Goal: Register for event/course

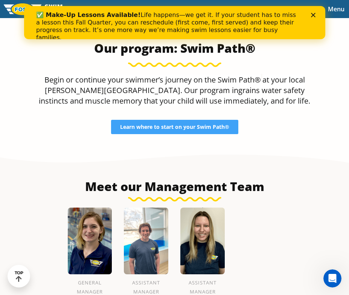
scroll to position [756, 0]
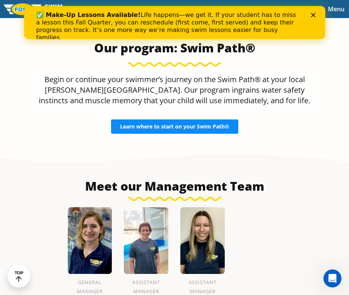
click at [200, 124] on span "Learn where to start on your Swim Path®" at bounding box center [174, 126] width 109 height 5
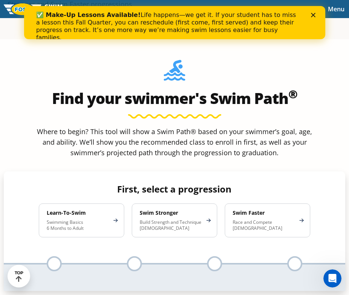
scroll to position [403, 0]
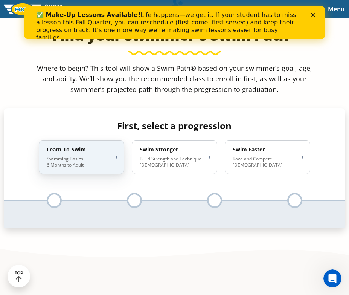
click at [105, 165] on p "Swimming Basics 6 Months to Adult" at bounding box center [78, 162] width 62 height 12
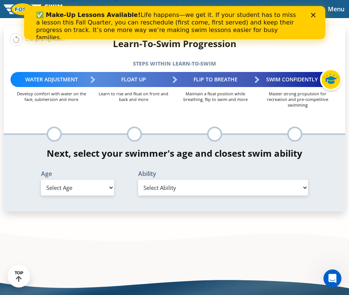
scroll to position [487, 0]
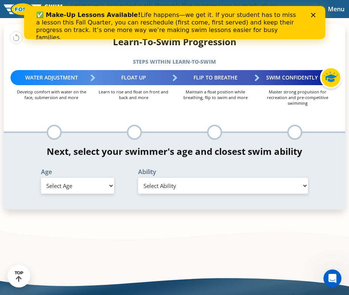
click at [96, 188] on select "Select Age 6 months - 1 year 1 year 2 years 3 years 4 years 5 years 6 years 7 y…" at bounding box center [77, 186] width 73 height 16
select select "7-years"
click at [41, 179] on select "Select Age 6 months - 1 year 1 year 2 years 3 years 4 years 5 years 6 years 7 y…" at bounding box center [77, 186] width 73 height 16
click at [162, 190] on select "Select Ability First in-water experience When in the water, reliant on a life j…" at bounding box center [223, 186] width 170 height 16
select select "7-years-unsureor-my-swimmer-does-not-fit-within-any-of-these"
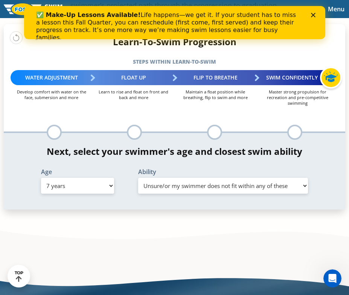
click at [138, 194] on select "Select Ability First in-water experience When in the water, reliant on a life j…" at bounding box center [223, 186] width 170 height 16
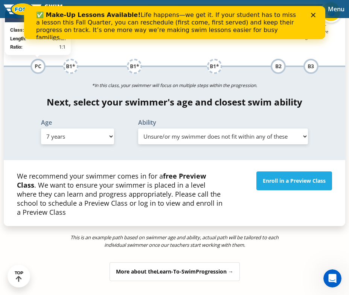
scroll to position [554, 0]
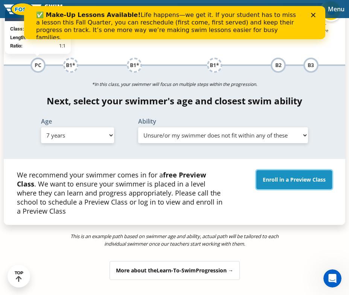
click at [277, 186] on link "Enroll in a Preview Class" at bounding box center [294, 179] width 76 height 19
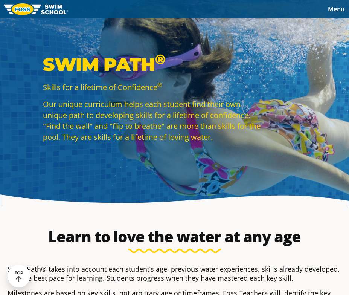
select select "7-years"
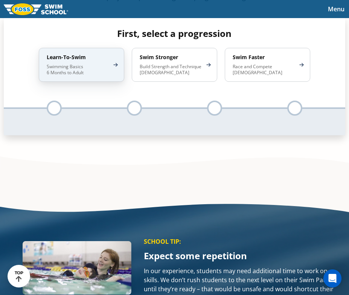
click at [109, 71] on div "Learn-To-Swim Swimming Basics 6 Months to Adult" at bounding box center [81, 65] width 85 height 34
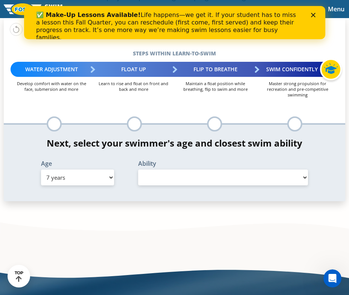
click at [197, 181] on select "Select Ability" at bounding box center [223, 177] width 170 height 16
select select "false"
click at [138, 171] on select "Select Ability" at bounding box center [223, 177] width 170 height 16
click at [303, 178] on select "Select Ability" at bounding box center [223, 177] width 170 height 16
click at [70, 177] on select "Select Age 6 months - 1 year 1 year 2 years 3 years 4 years 5 years 6 years 7 y…" at bounding box center [77, 177] width 73 height 16
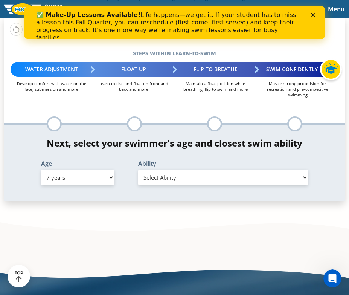
click at [41, 171] on select "Select Age 6 months - 1 year 1 year 2 years 3 years 4 years 5 years 6 years 7 y…" at bounding box center [77, 177] width 73 height 16
click at [182, 180] on select "Select Ability" at bounding box center [223, 177] width 170 height 16
click at [138, 171] on select "Select Ability" at bounding box center [223, 177] width 170 height 16
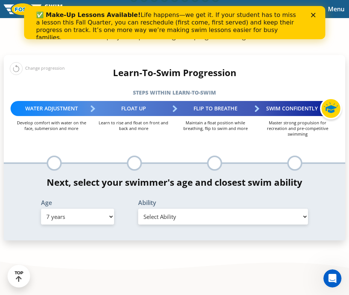
scroll to position [459, 0]
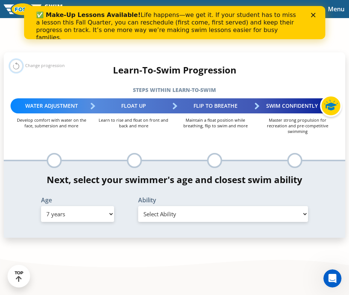
click at [17, 72] on button at bounding box center [16, 65] width 13 height 13
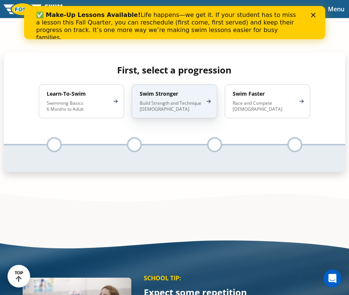
click at [175, 112] on p "Build Strength and Technique 5-13 Years Old" at bounding box center [171, 106] width 62 height 12
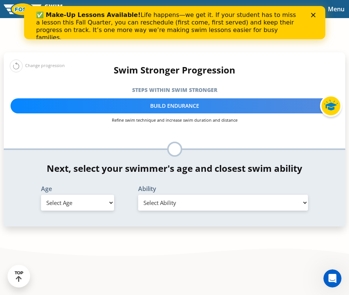
click at [92, 210] on select "Select Age 6 months - 1 year 1 year 2 years 3 years 4 years 5 years 6 years 7 y…" at bounding box center [77, 203] width 73 height 16
select select "7-years"
click at [41, 202] on select "Select Age 6 months - 1 year 1 year 2 years 3 years 4 years 5 years 6 years 7 y…" at bounding box center [77, 203] width 73 height 16
click at [167, 209] on select "Select Ability First in-water experience When in the water, reliant on a life j…" at bounding box center [223, 203] width 170 height 16
select select "7-years-uncomfortable-putting-face-in-the-water-andor-getting-water-on-ears-whi…"
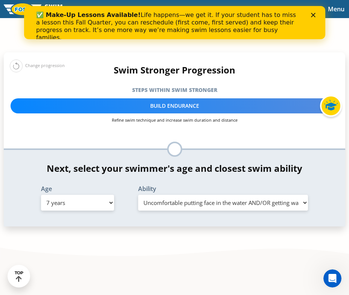
click at [138, 202] on select "Select Ability First in-water experience When in the water, reliant on a life j…" at bounding box center [223, 203] width 170 height 16
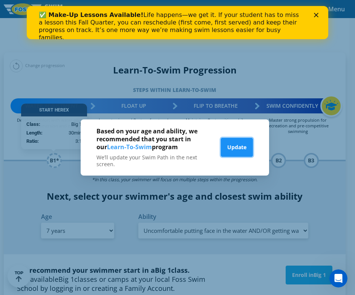
click at [233, 148] on button "Update" at bounding box center [237, 147] width 32 height 19
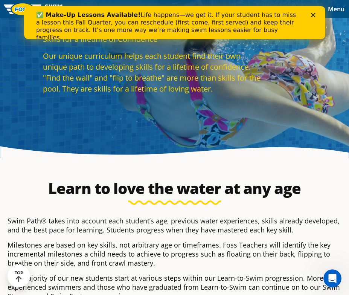
scroll to position [0, 0]
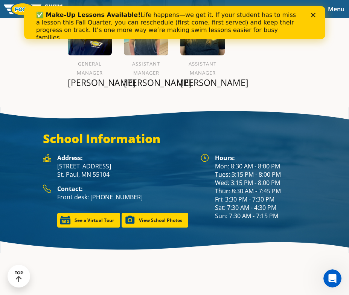
scroll to position [964, 0]
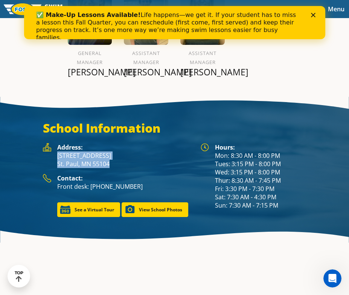
drag, startPoint x: 112, startPoint y: 169, endPoint x: 58, endPoint y: 162, distance: 54.3
click at [58, 162] on p "[STREET_ADDRESS][PERSON_NAME]" at bounding box center [125, 159] width 136 height 17
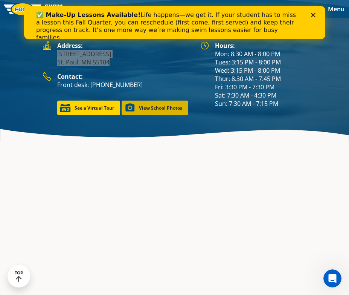
scroll to position [1067, 0]
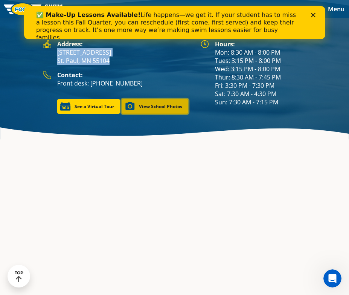
click at [152, 114] on link "View School Photos" at bounding box center [155, 106] width 67 height 15
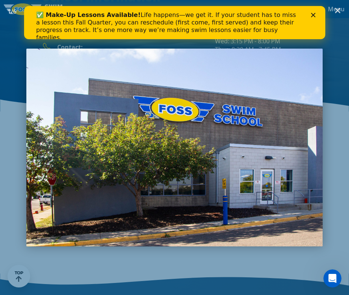
scroll to position [1100, 0]
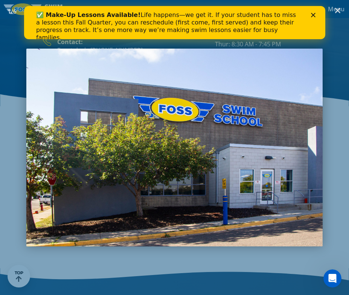
click at [247, 164] on img "1 / 6" at bounding box center [174, 148] width 296 height 198
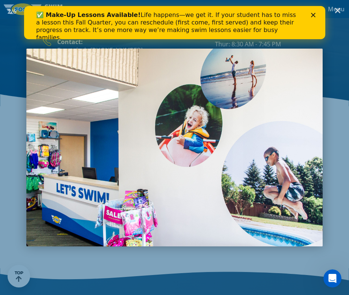
click at [247, 164] on img "2 / 6" at bounding box center [174, 148] width 296 height 198
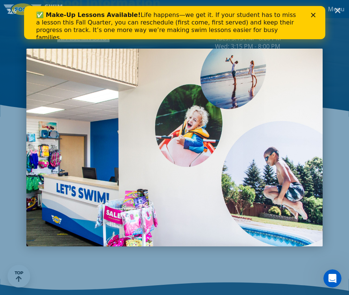
click at [247, 164] on img "2 / 6" at bounding box center [174, 148] width 296 height 198
click at [149, 158] on img "2 / 6" at bounding box center [174, 148] width 296 height 198
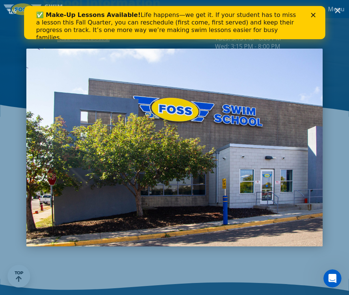
click at [311, 15] on icon "Close" at bounding box center [313, 15] width 5 height 5
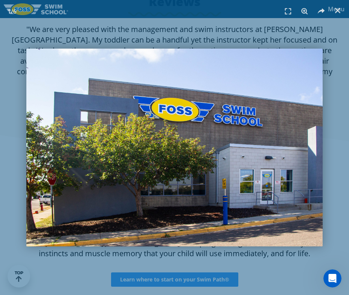
scroll to position [549, 0]
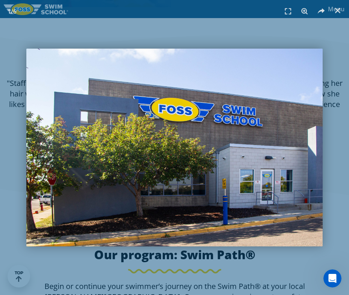
click at [327, 30] on div "1 / 6" at bounding box center [174, 147] width 349 height 295
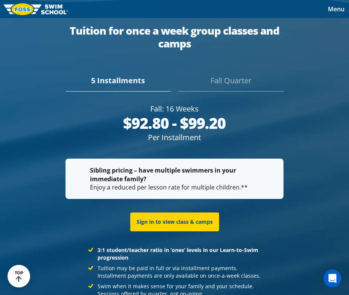
scroll to position [1374, 0]
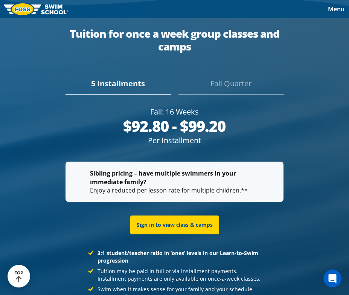
click at [237, 95] on div "Fall Quarter" at bounding box center [230, 86] width 105 height 17
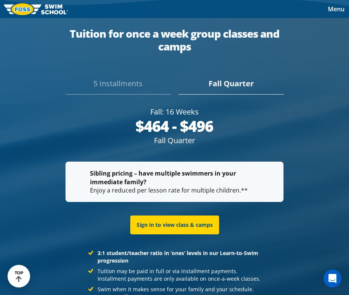
scroll to position [1385, 0]
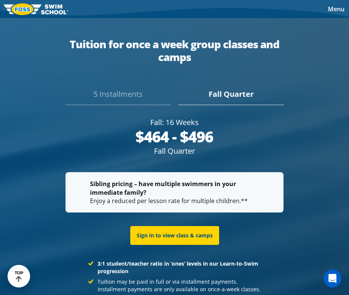
click at [120, 90] on div "5 Installments" at bounding box center [118, 96] width 105 height 17
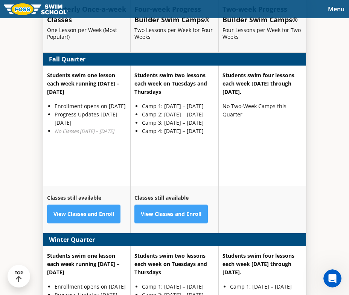
scroll to position [1807, 0]
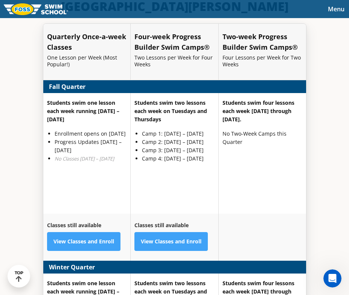
click at [90, 221] on strong "Classes still available" at bounding box center [74, 224] width 54 height 7
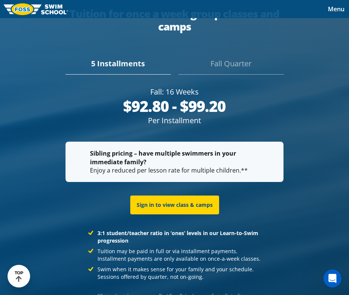
scroll to position [1384, 0]
